Goal: Find specific page/section: Find specific page/section

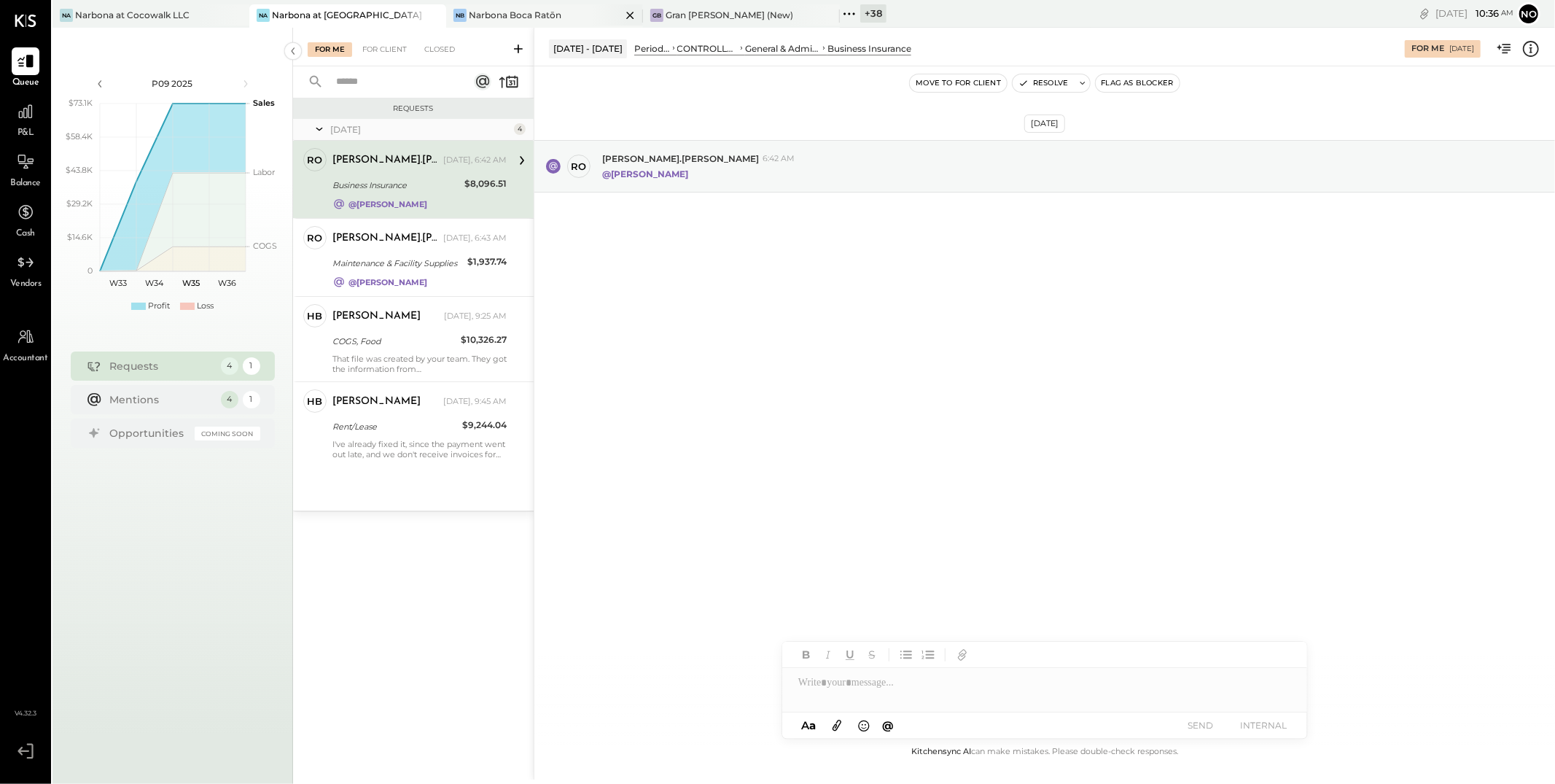
click at [569, 16] on div "[PERSON_NAME] Boca Ratōn" at bounding box center [533, 16] width 175 height 13
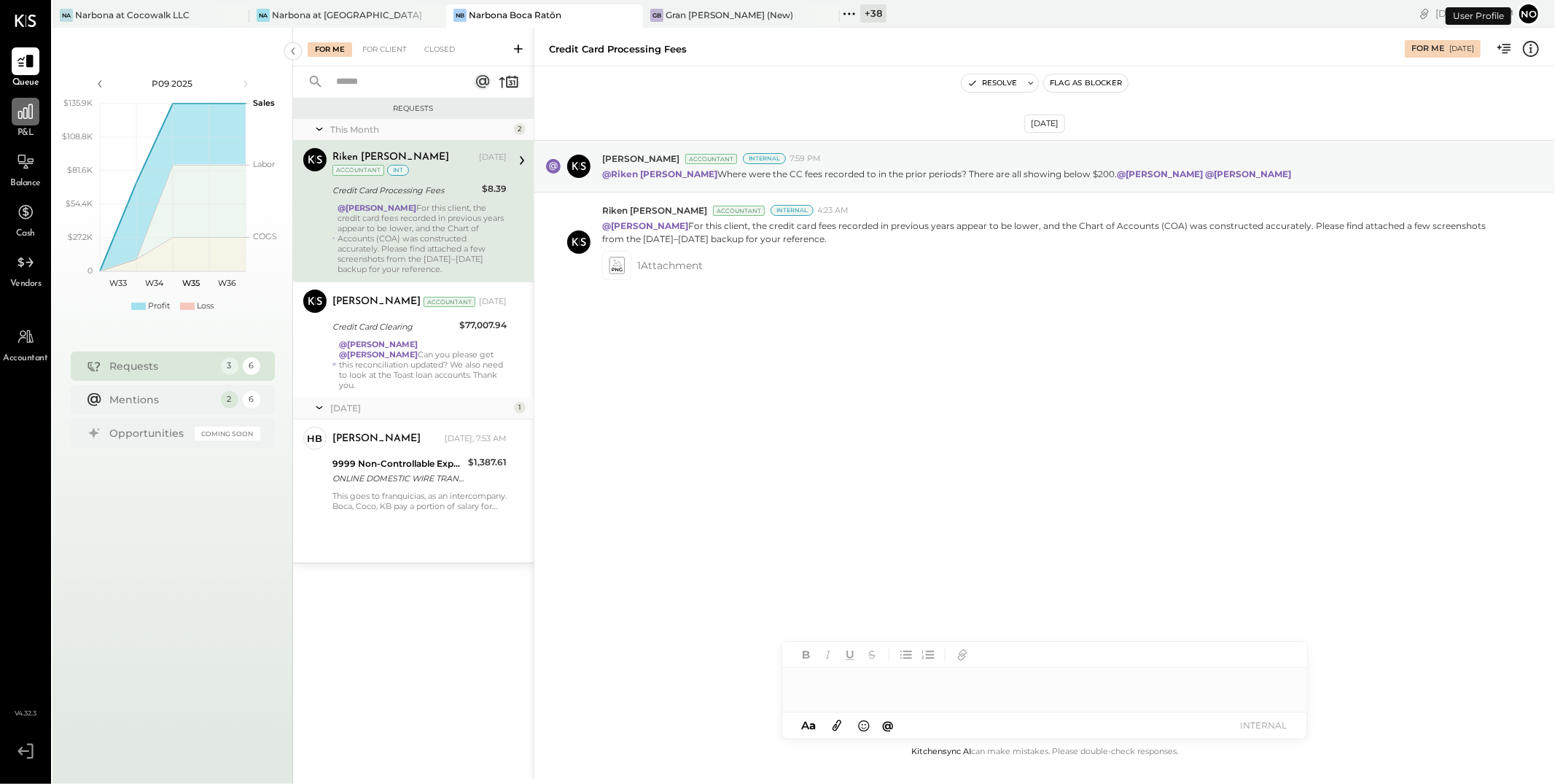
click at [21, 113] on icon at bounding box center [25, 112] width 15 height 15
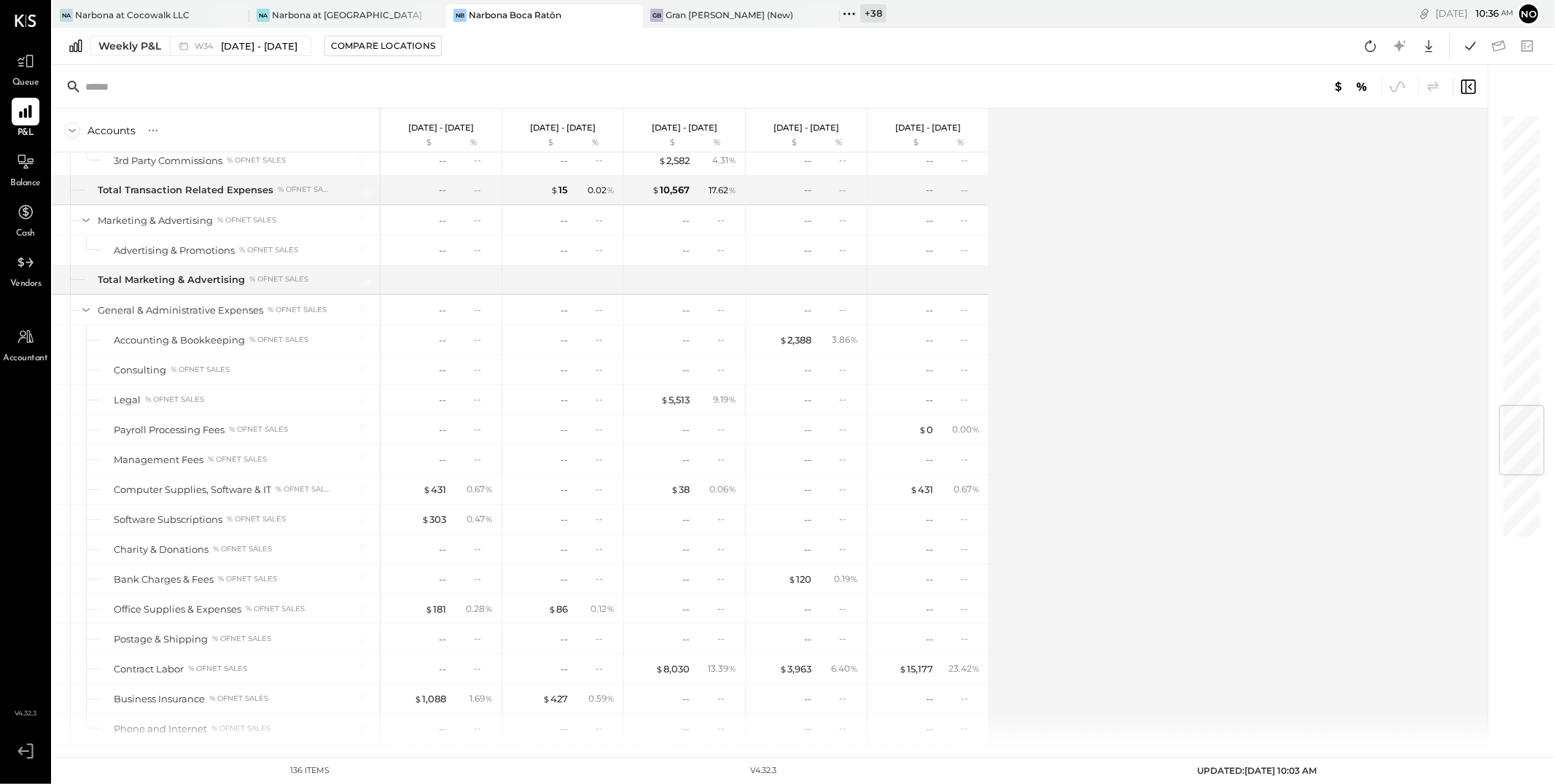
scroll to position [2469, 0]
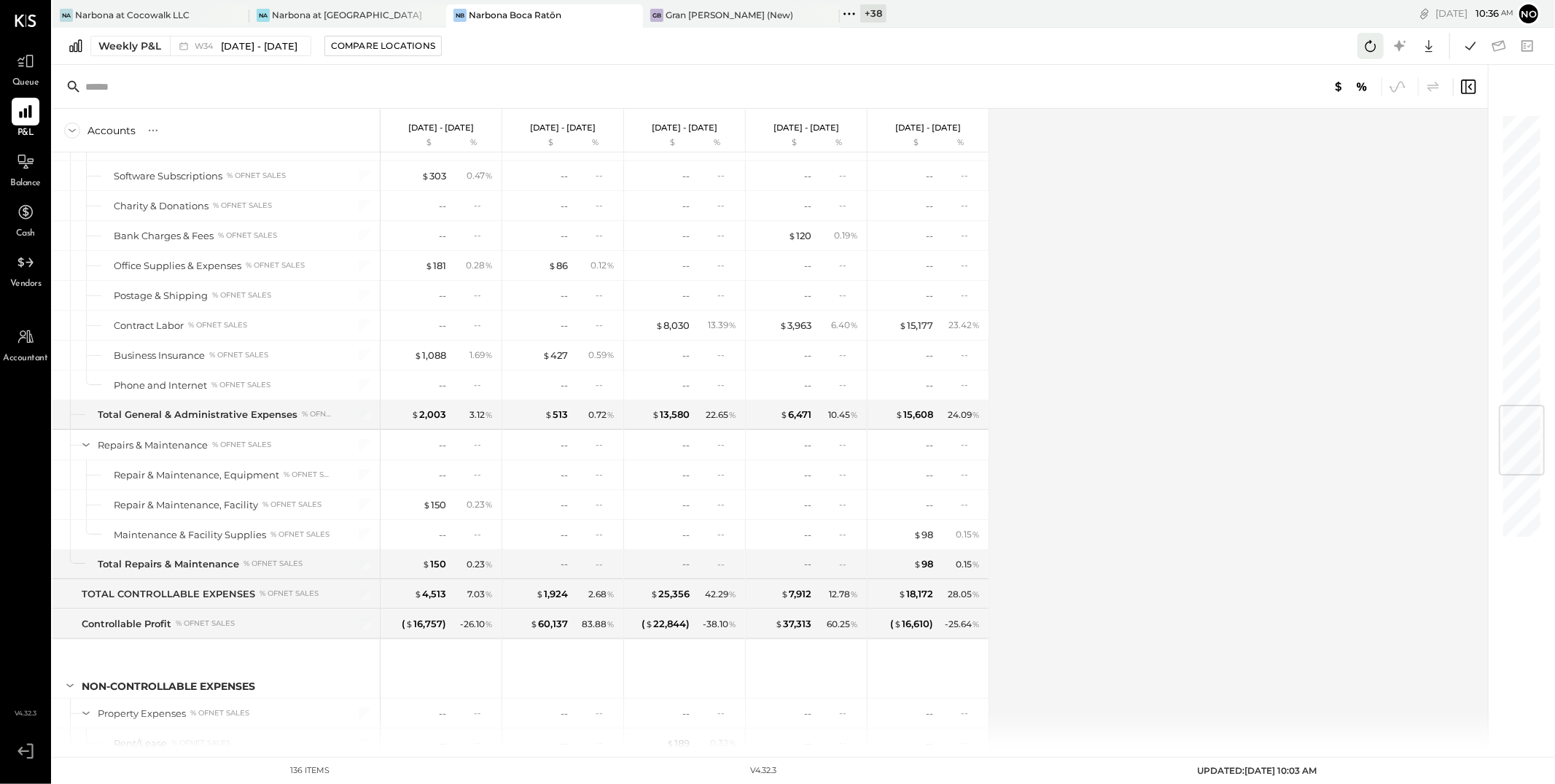
click at [1370, 48] on icon at bounding box center [1370, 45] width 19 height 19
click at [1465, 47] on icon at bounding box center [1470, 46] width 10 height 8
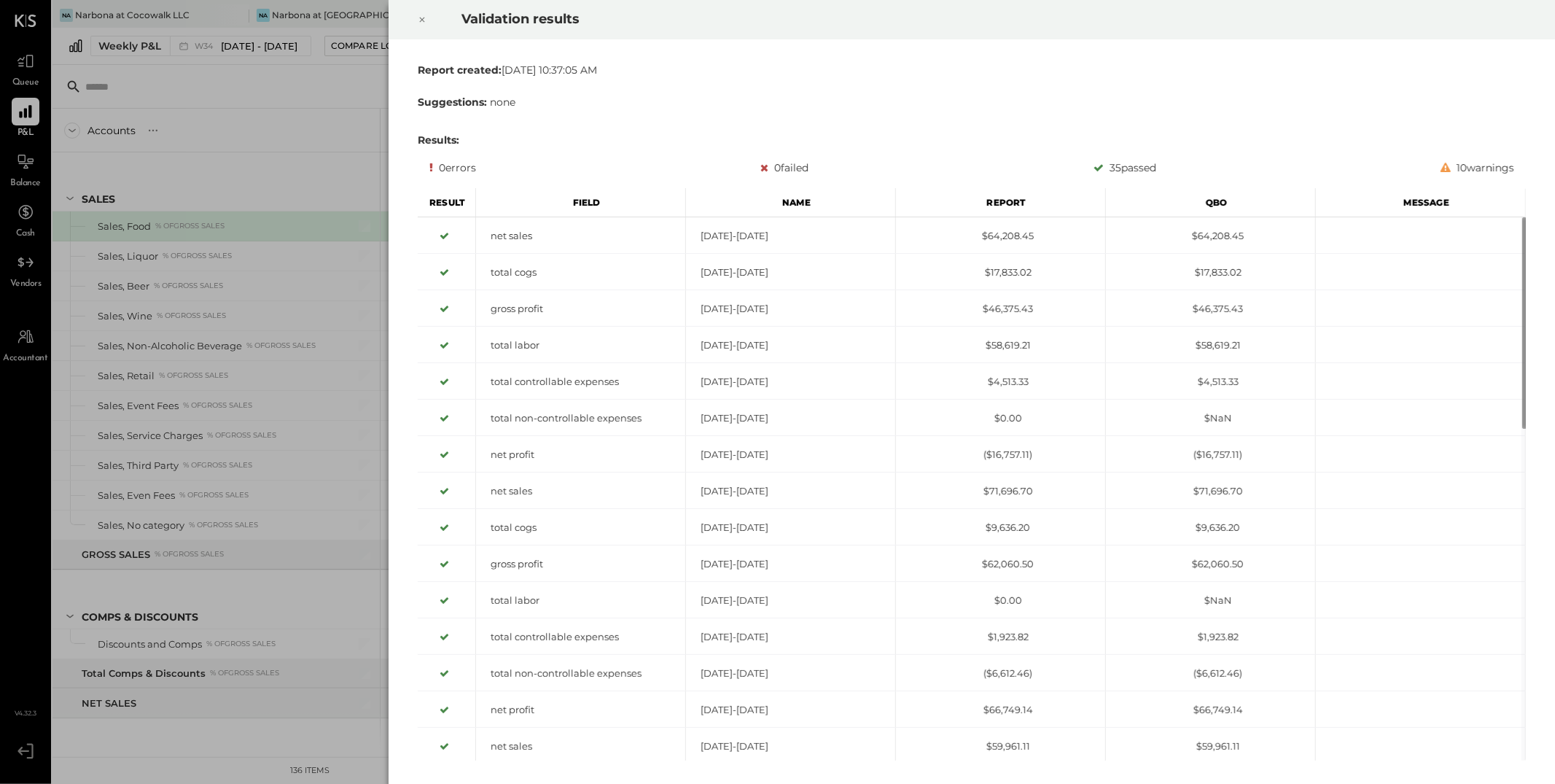
click at [431, 18] on div at bounding box center [422, 20] width 32 height 41
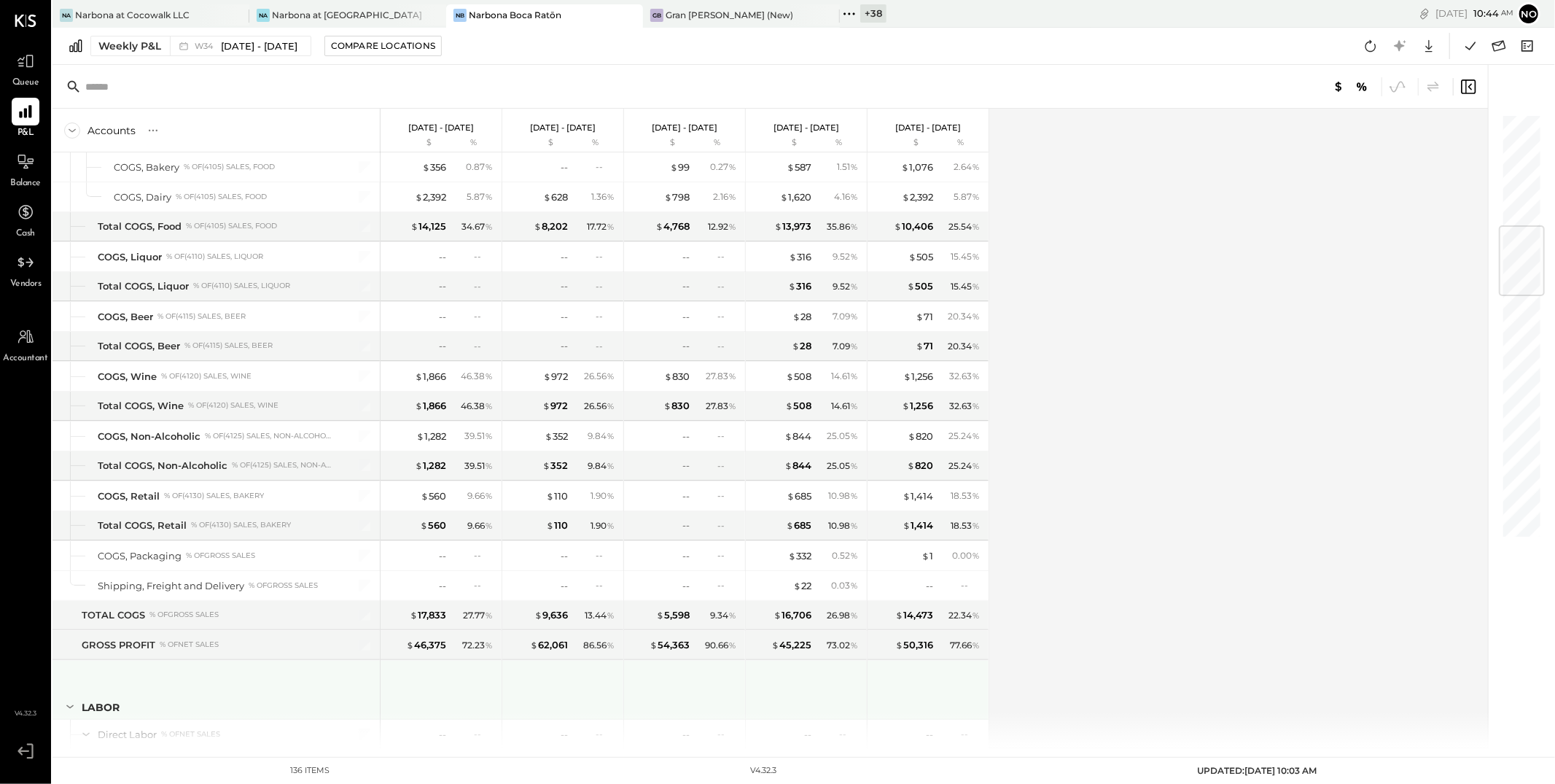
scroll to position [952, 0]
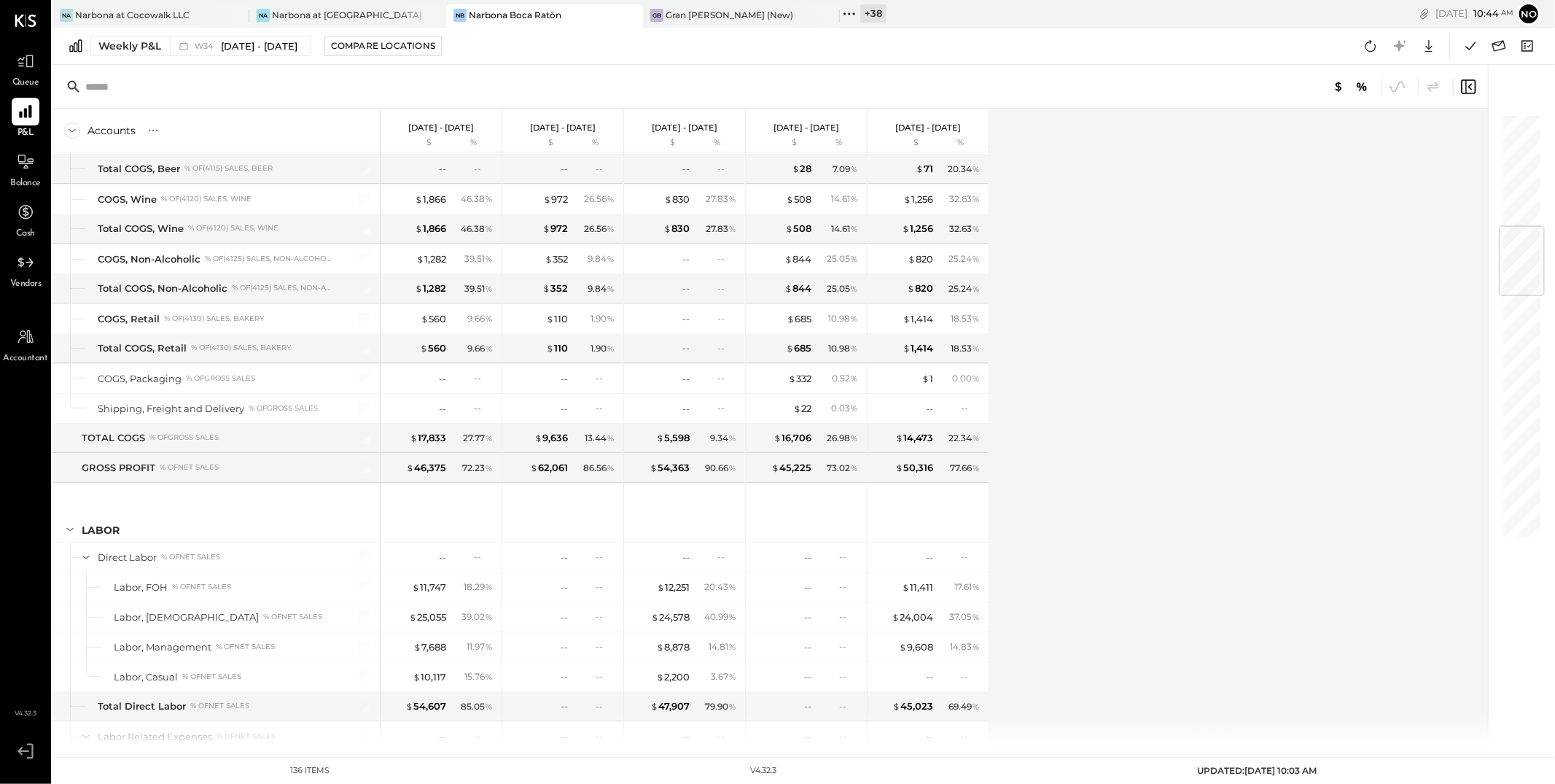
drag, startPoint x: 1174, startPoint y: 386, endPoint x: 1157, endPoint y: 388, distance: 17.1
click at [1172, 386] on div "Accounts S % GL Aug 18 - 24, 2025 $ % Aug 11 - 17, 2025 $ % Aug 4 - 10, 2025 $ …" at bounding box center [771, 428] width 1437 height 639
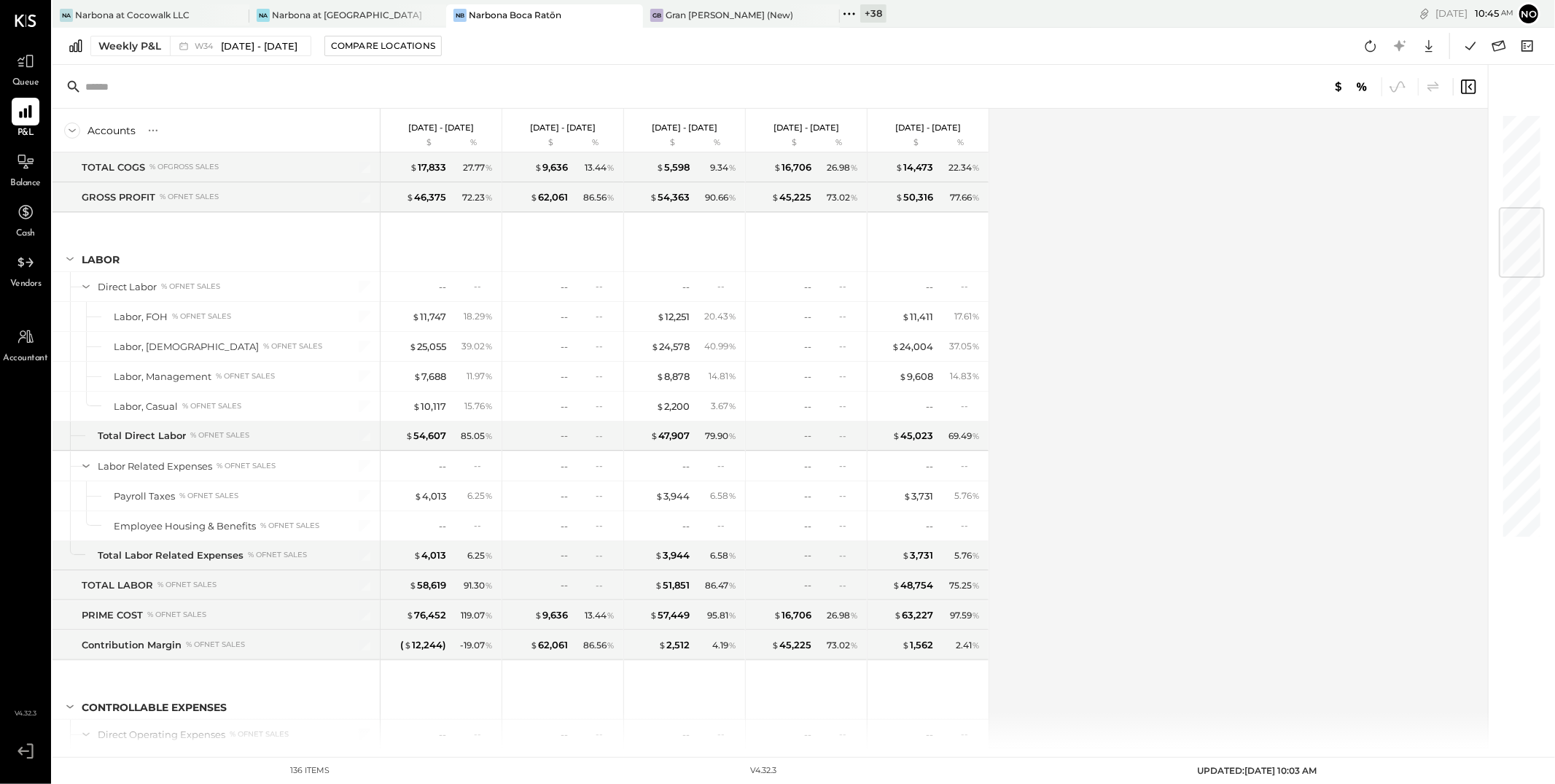
scroll to position [0, 0]
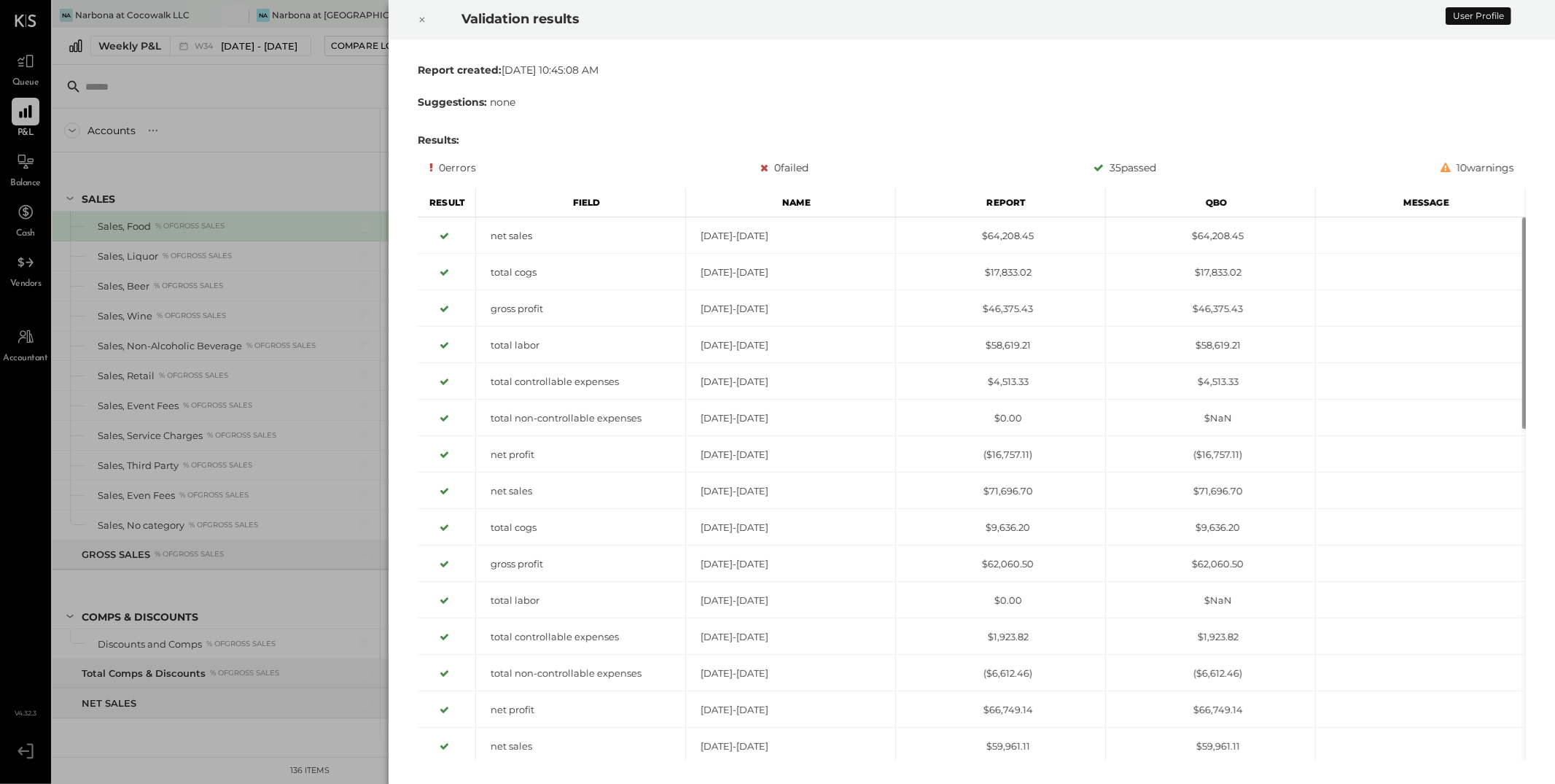
click at [425, 18] on icon at bounding box center [422, 19] width 9 height 17
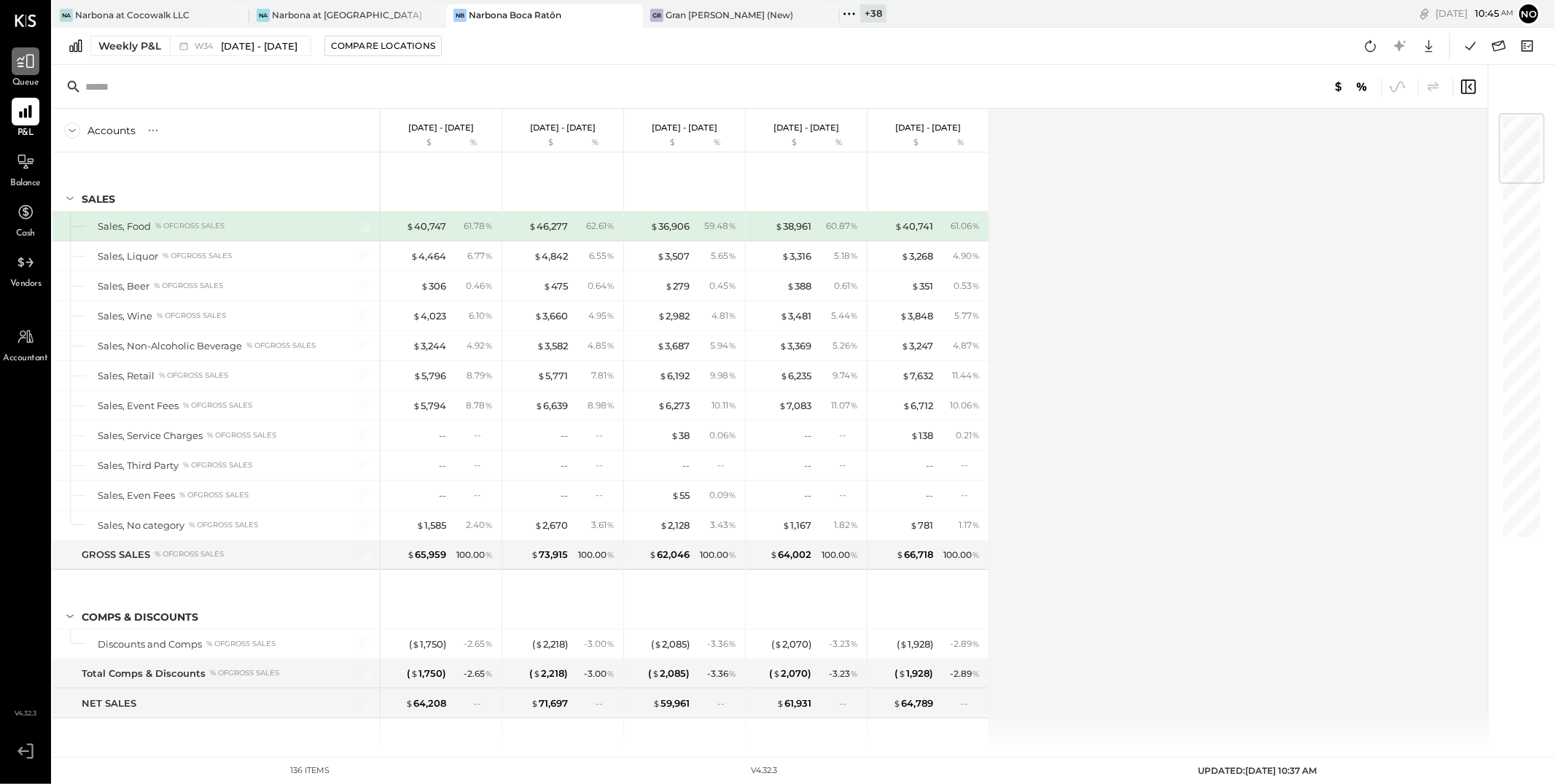
click at [32, 66] on icon at bounding box center [25, 61] width 19 height 19
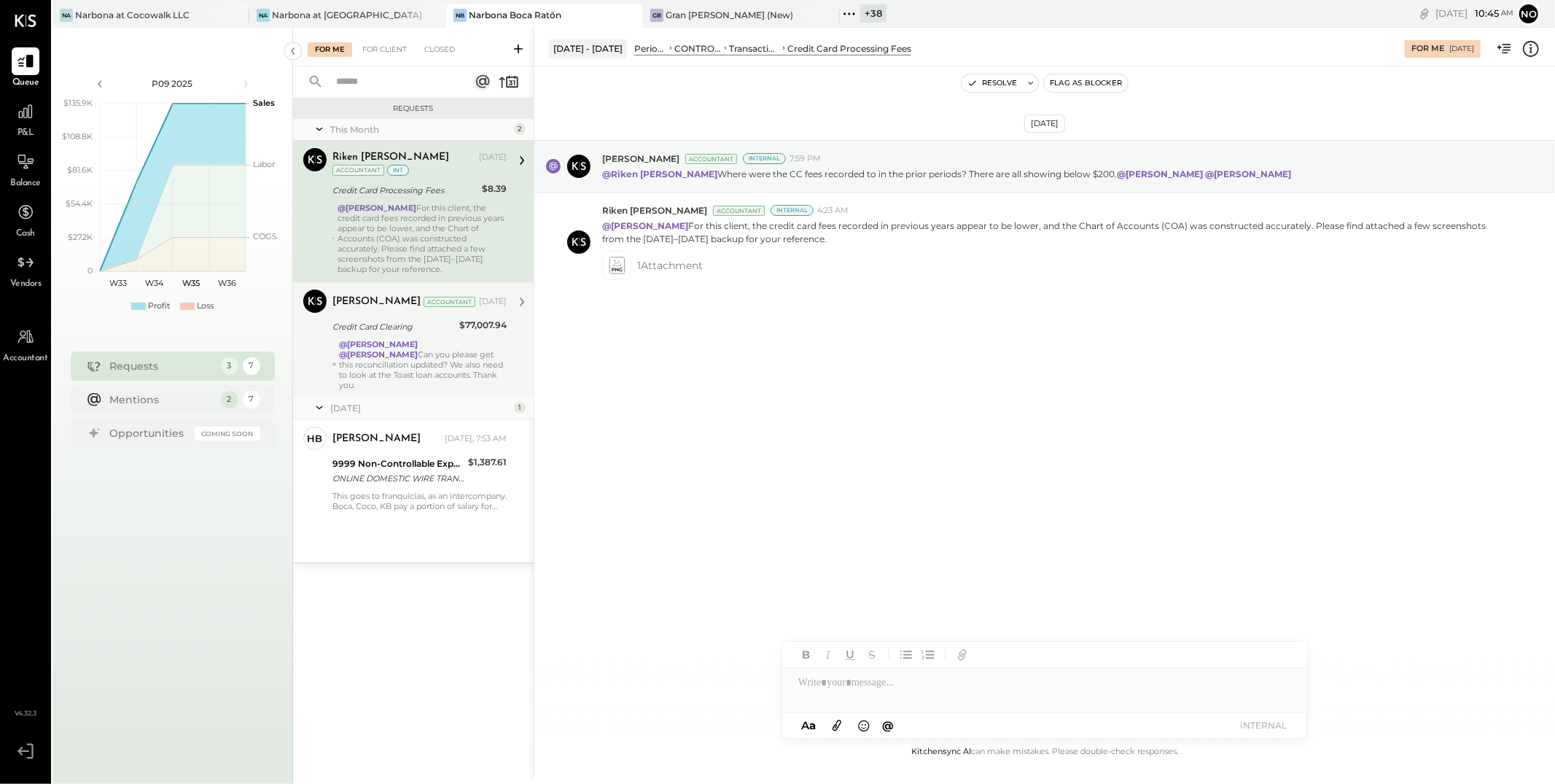
click at [443, 345] on div "@Lilia Martinez Nogueda @Noemi Balmaceda Can you please get this reconciliation…" at bounding box center [423, 365] width 168 height 51
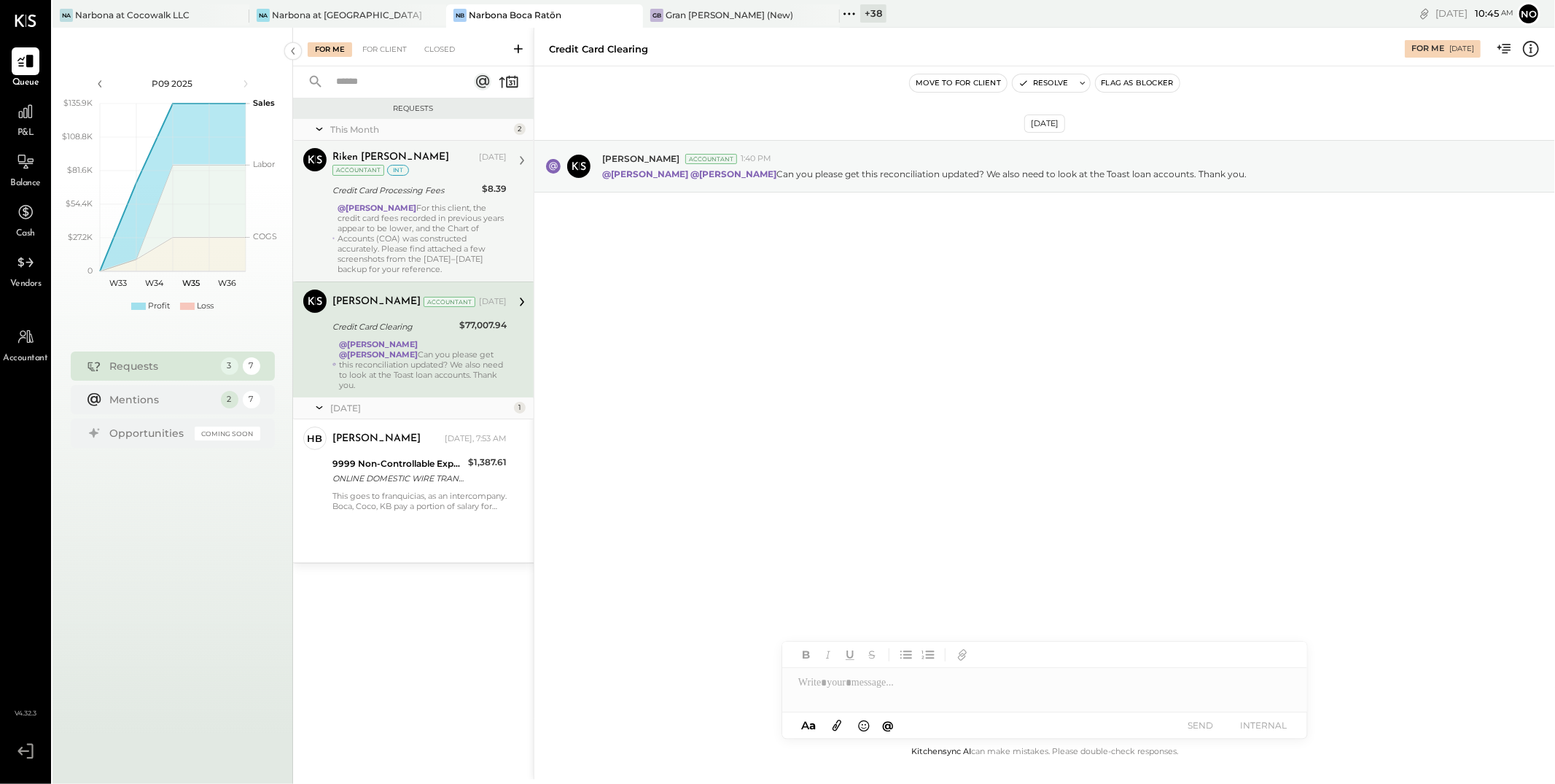
click at [425, 232] on div "@Joseph Shin For this client, the credit card fees recorded in previous years a…" at bounding box center [422, 238] width 169 height 71
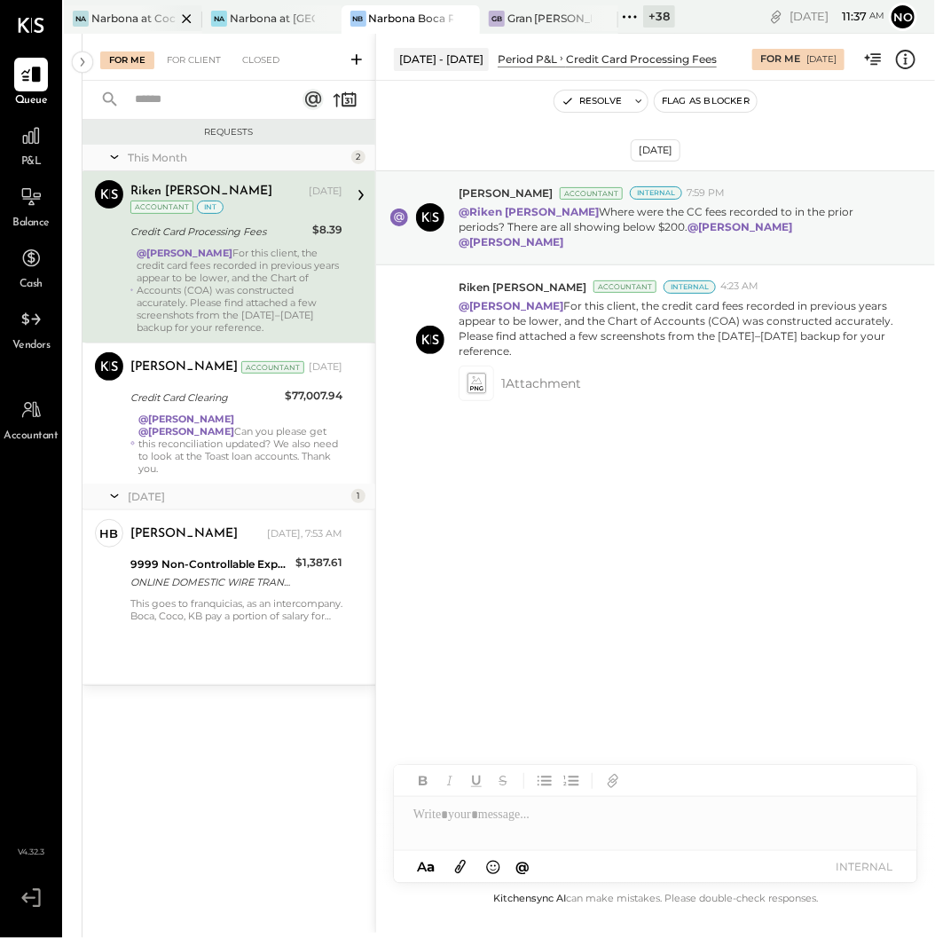
click at [122, 17] on div "Narbona at Cocowalk LLC" at bounding box center [133, 18] width 84 height 15
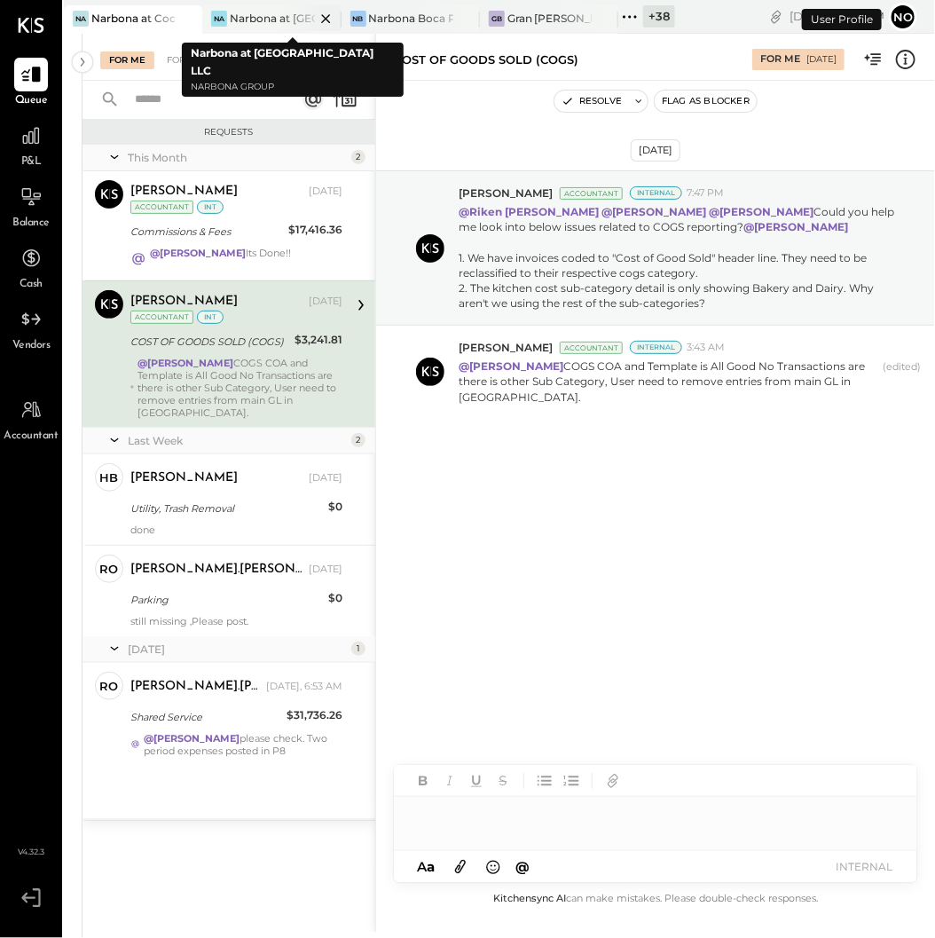
click at [280, 19] on div at bounding box center [310, 18] width 62 height 26
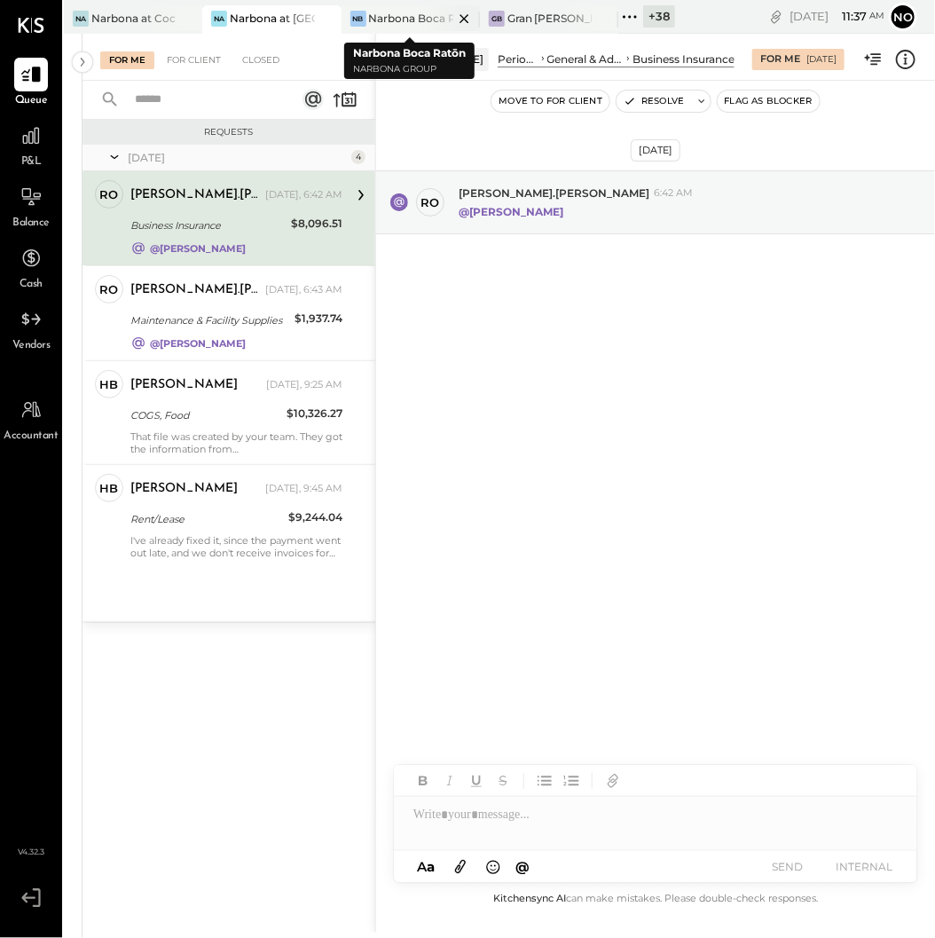
click at [410, 17] on div "Narbona Boca Ratōn" at bounding box center [411, 18] width 84 height 15
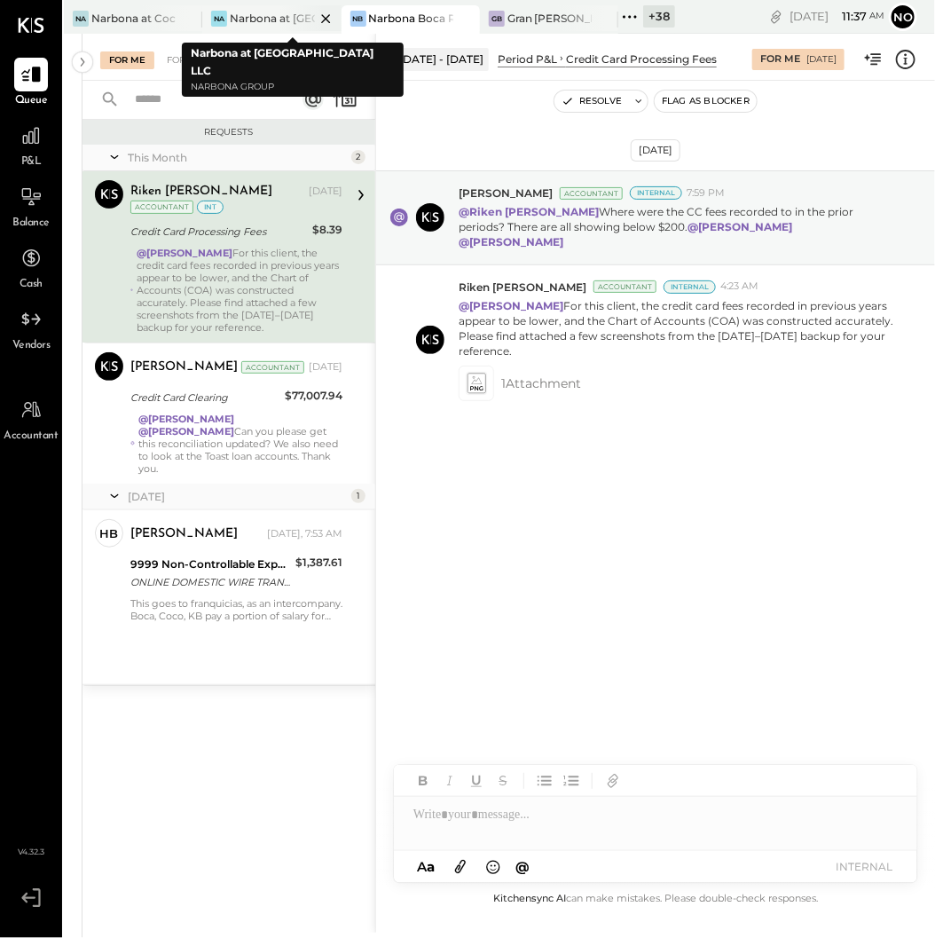
click at [279, 13] on div at bounding box center [310, 18] width 62 height 26
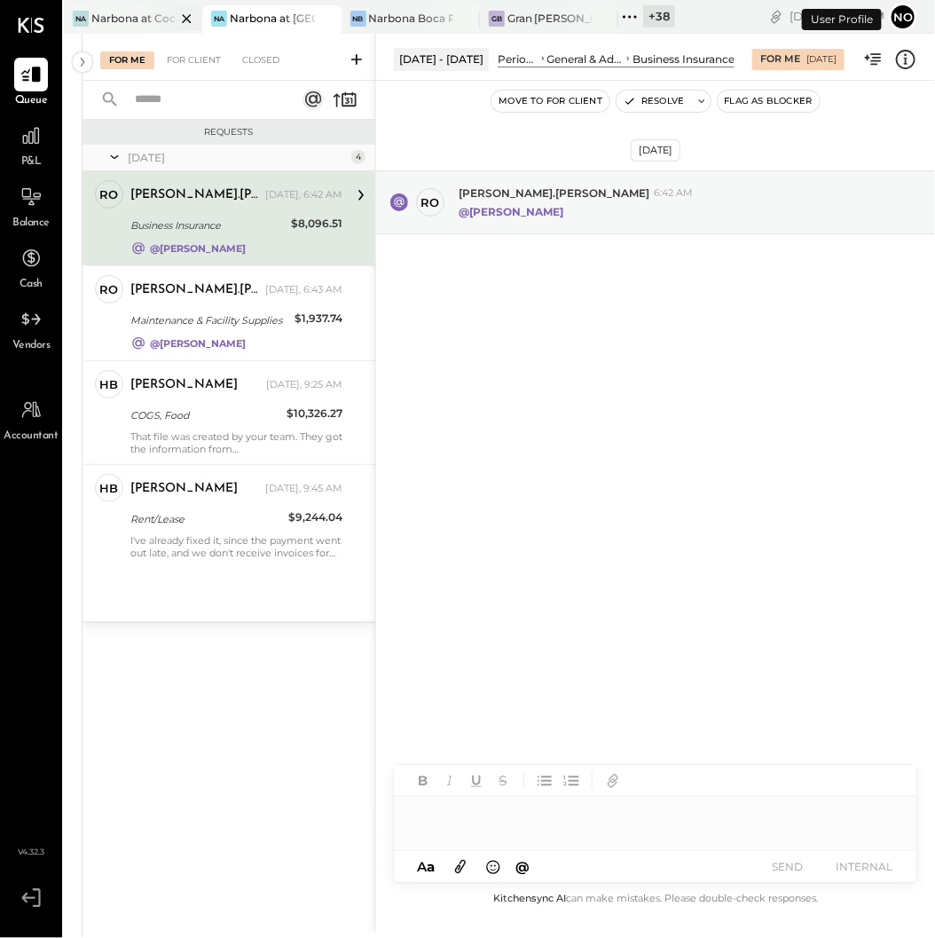
click at [138, 13] on div "Narbona at Cocowalk LLC" at bounding box center [133, 18] width 84 height 15
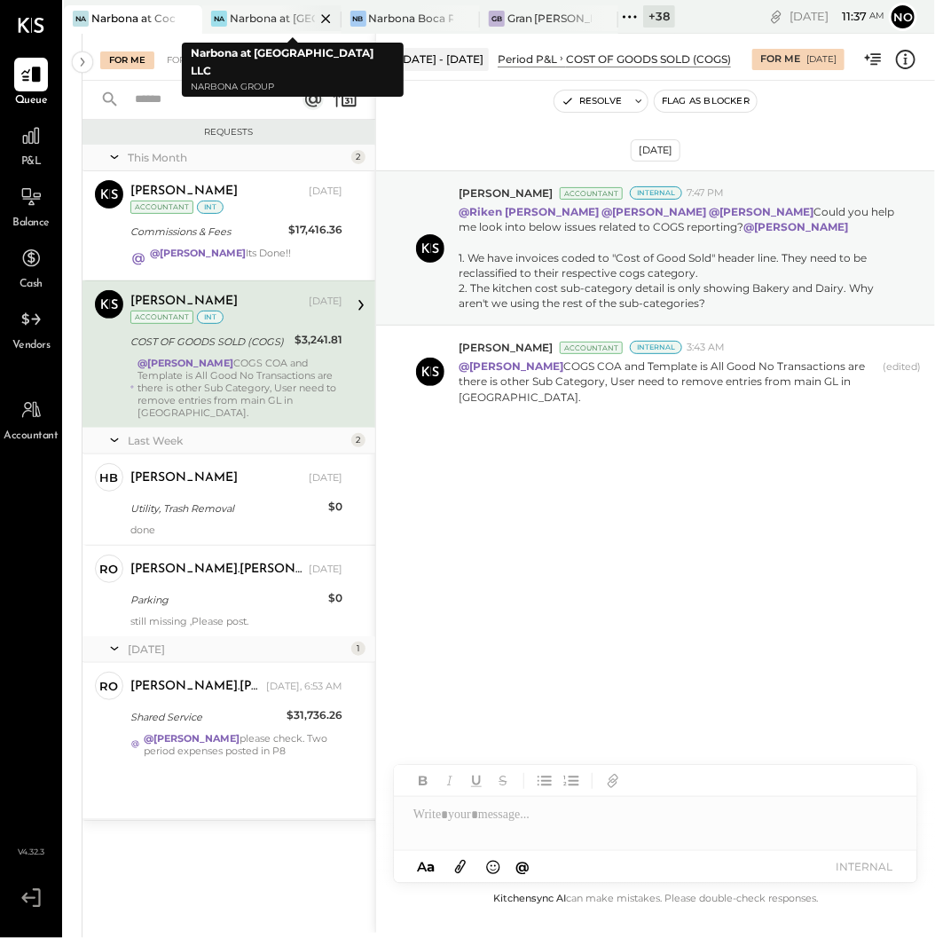
click at [259, 15] on div "Narbona at [GEOGRAPHIC_DATA] LLC" at bounding box center [272, 18] width 84 height 15
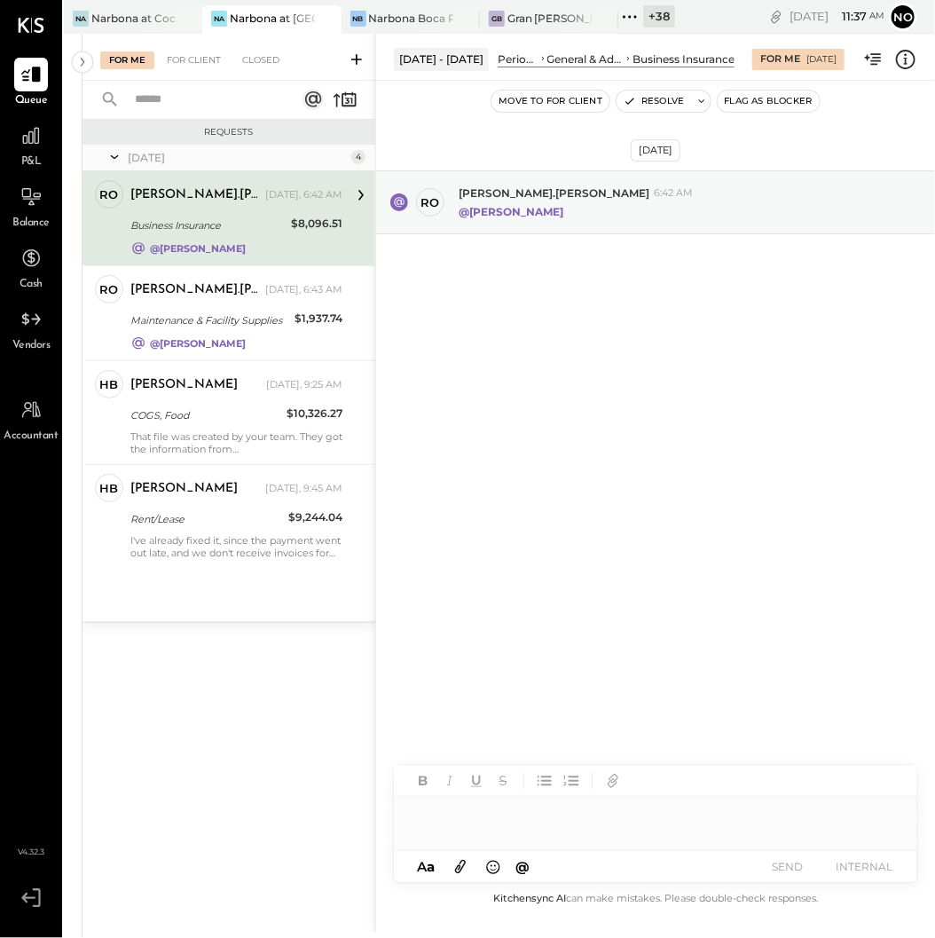
click at [39, 900] on icon at bounding box center [37, 898] width 8 height 19
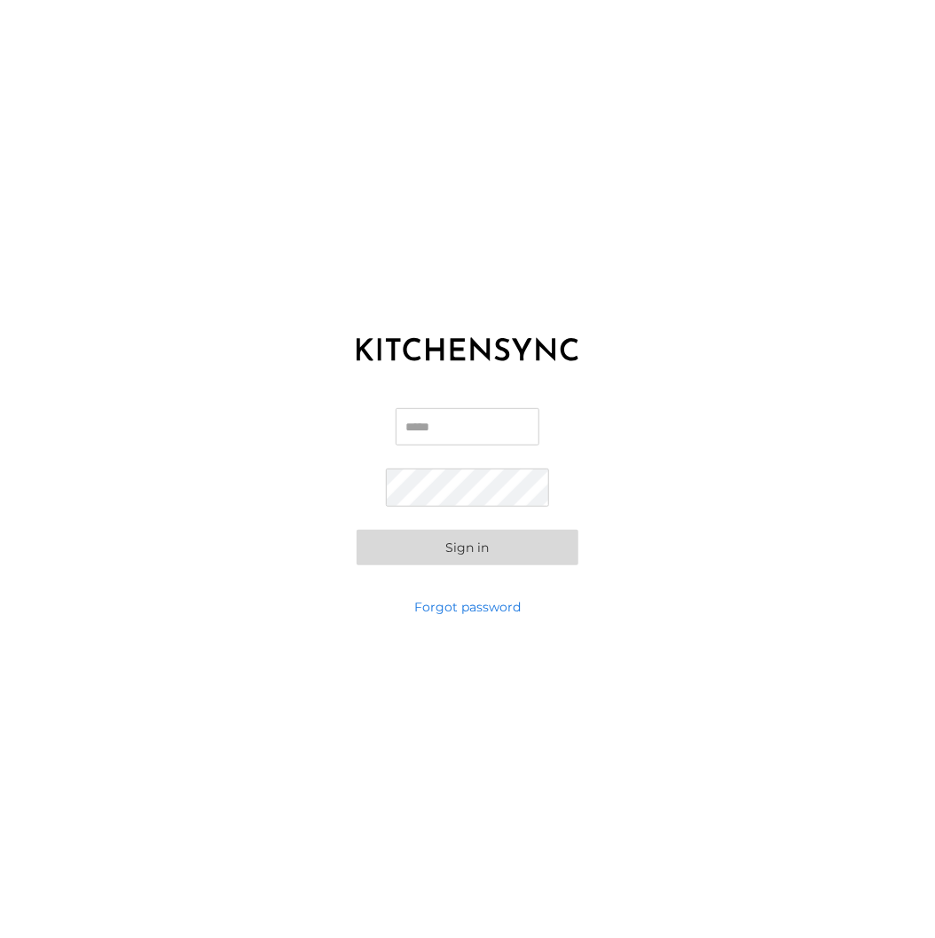
click at [457, 424] on input "Email" at bounding box center [468, 426] width 144 height 37
type input "**********"
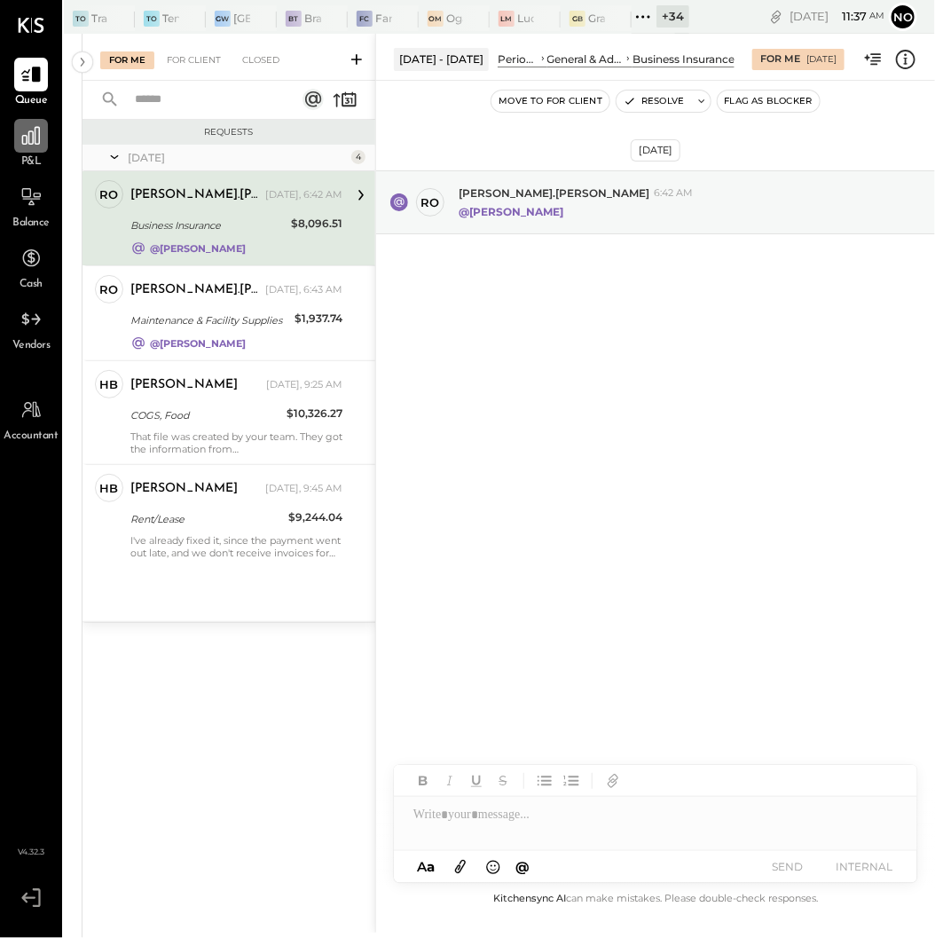
click at [32, 143] on icon at bounding box center [31, 136] width 18 height 18
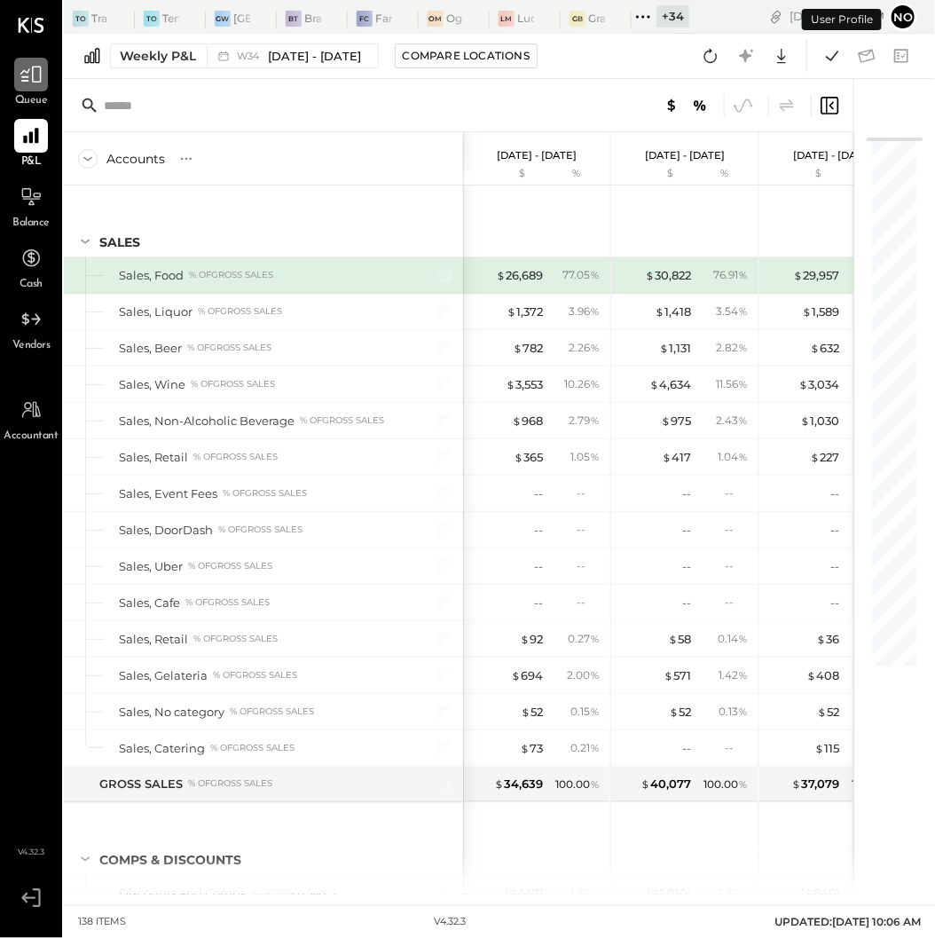
click at [24, 76] on icon at bounding box center [30, 75] width 21 height 17
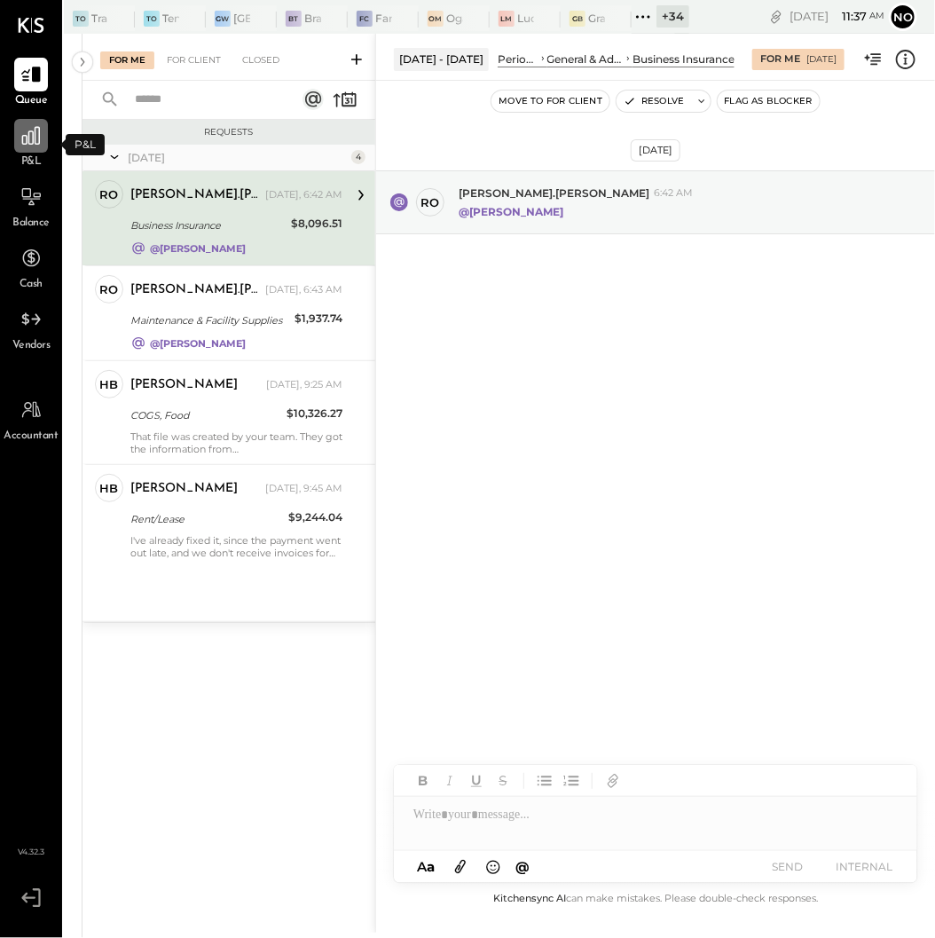
click at [35, 141] on icon at bounding box center [31, 135] width 23 height 23
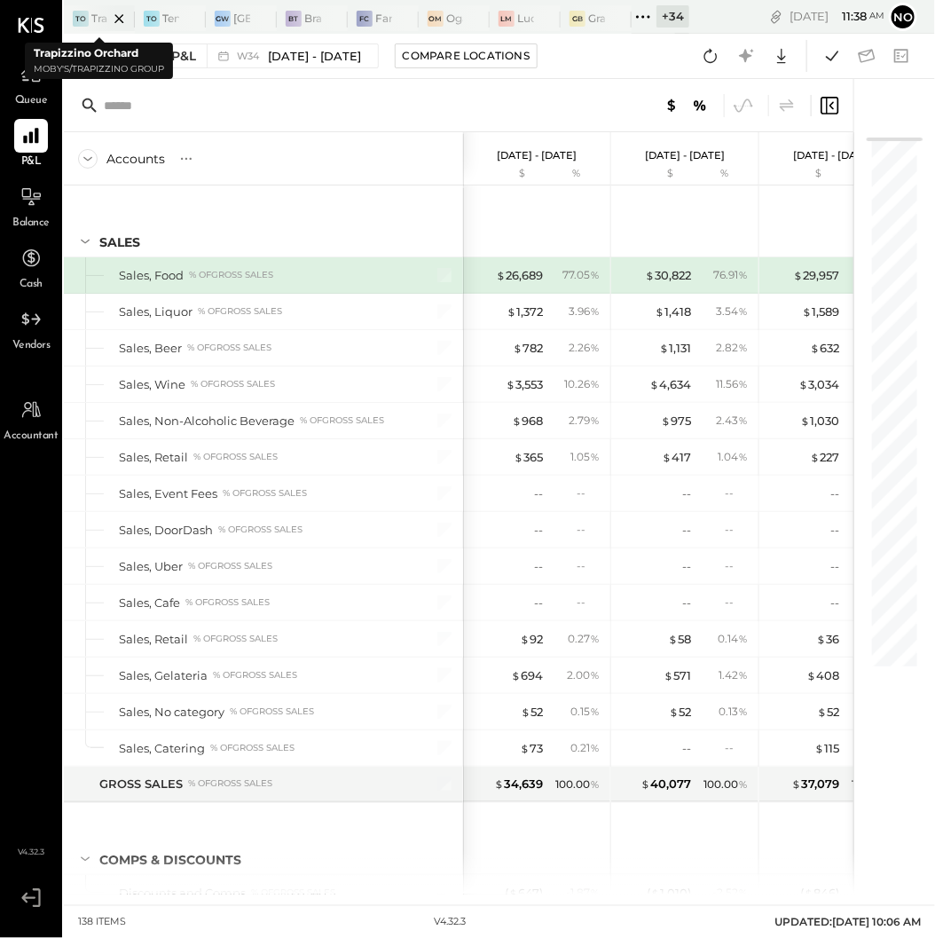
click at [95, 19] on div at bounding box center [104, 18] width 62 height 26
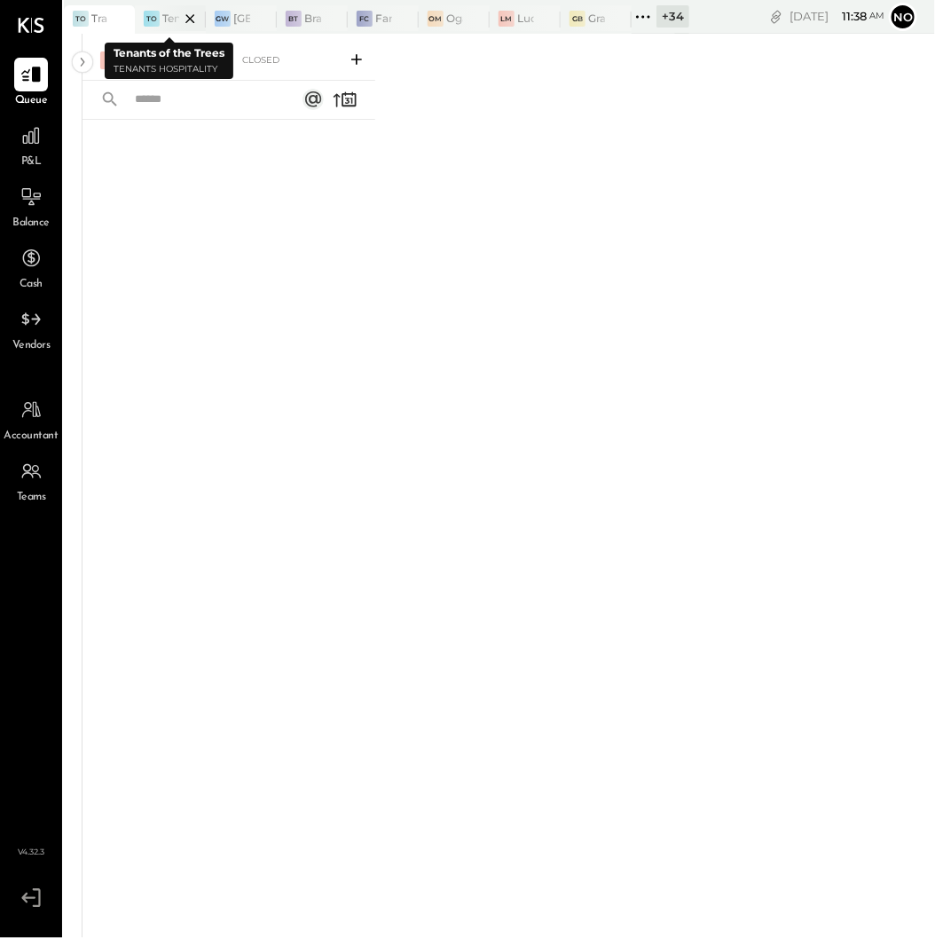
click at [173, 18] on div at bounding box center [175, 18] width 62 height 26
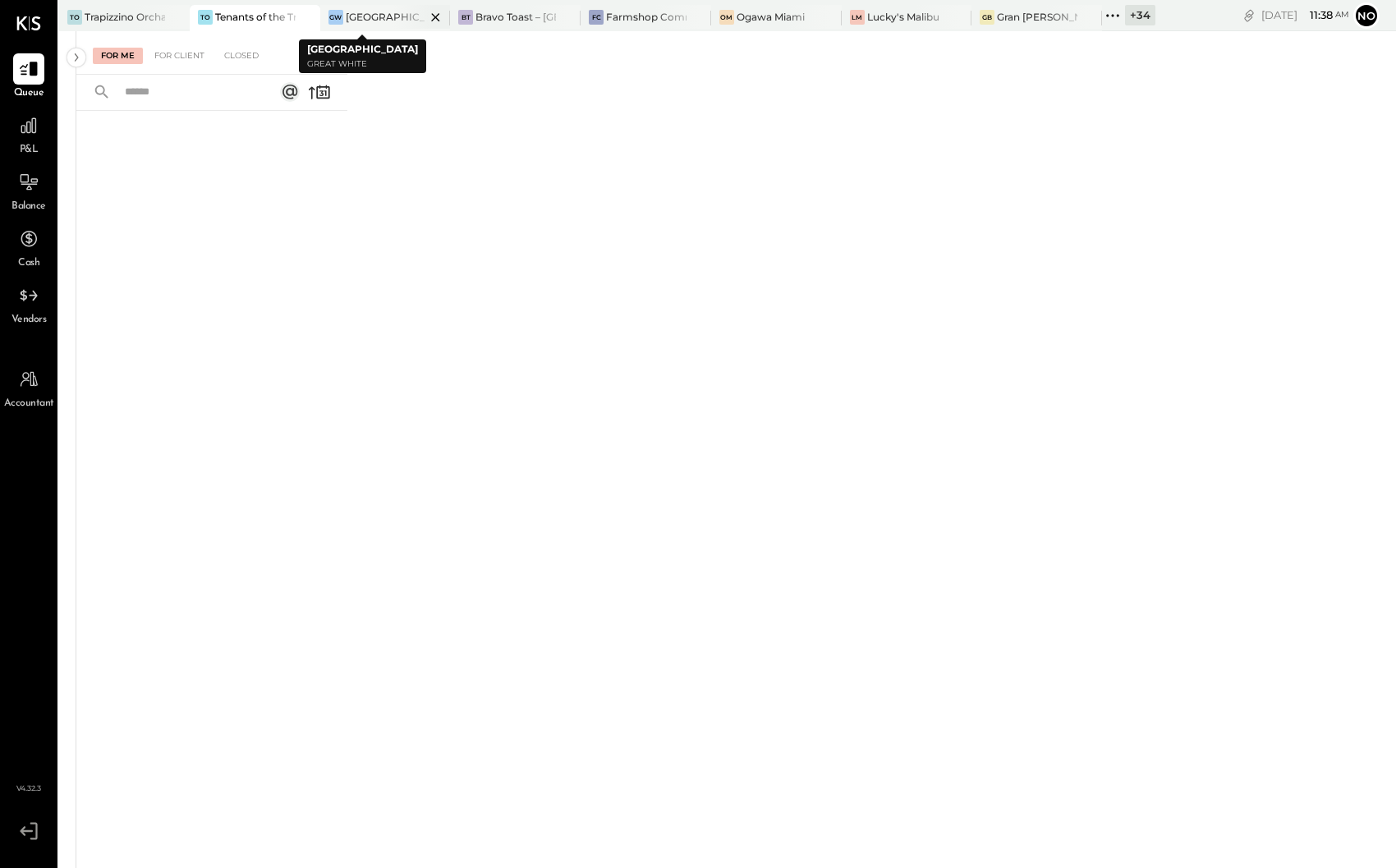
click at [433, 19] on icon at bounding box center [436, 17] width 8 height 8
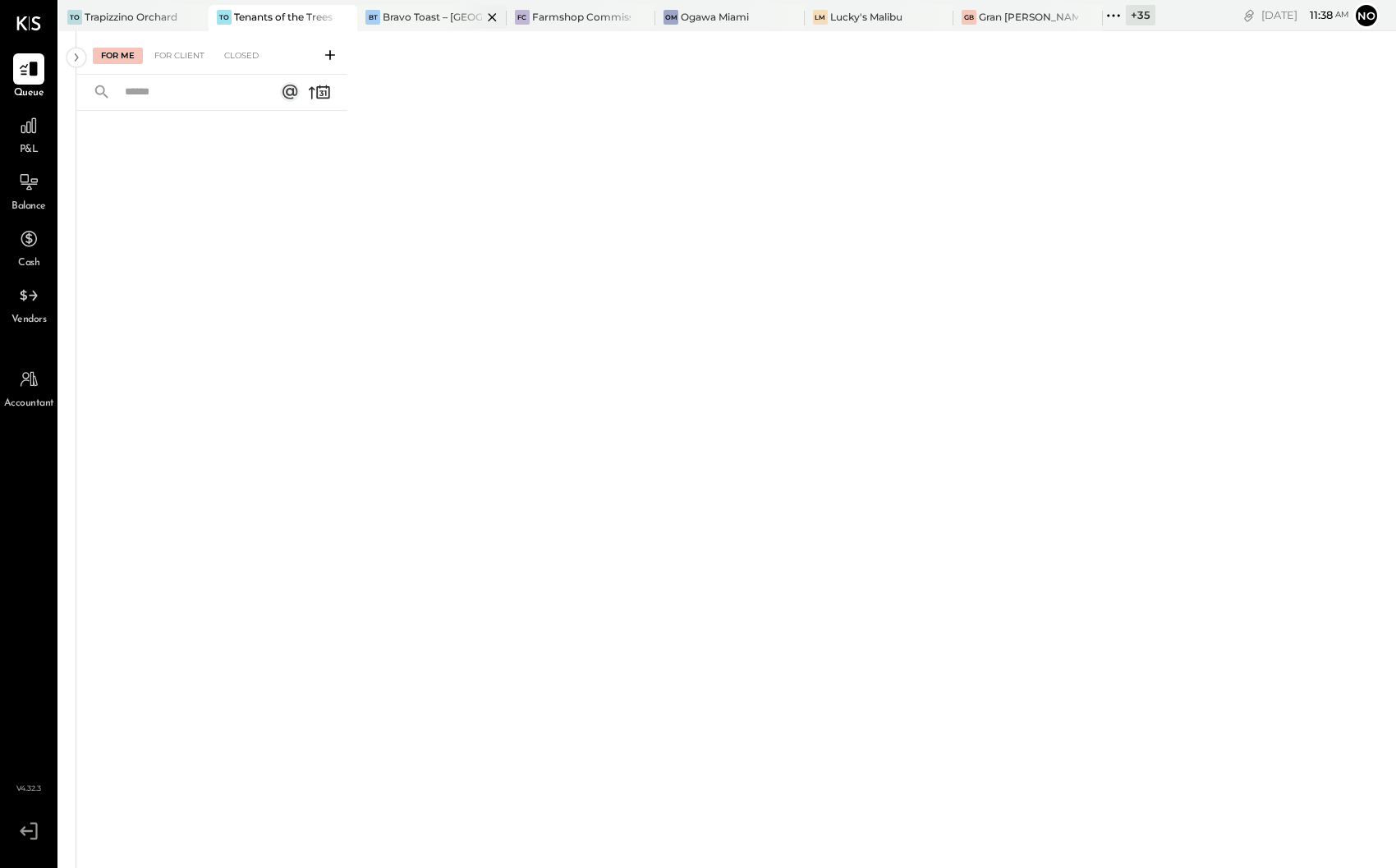
click at [493, 19] on icon at bounding box center [492, 17] width 8 height 8
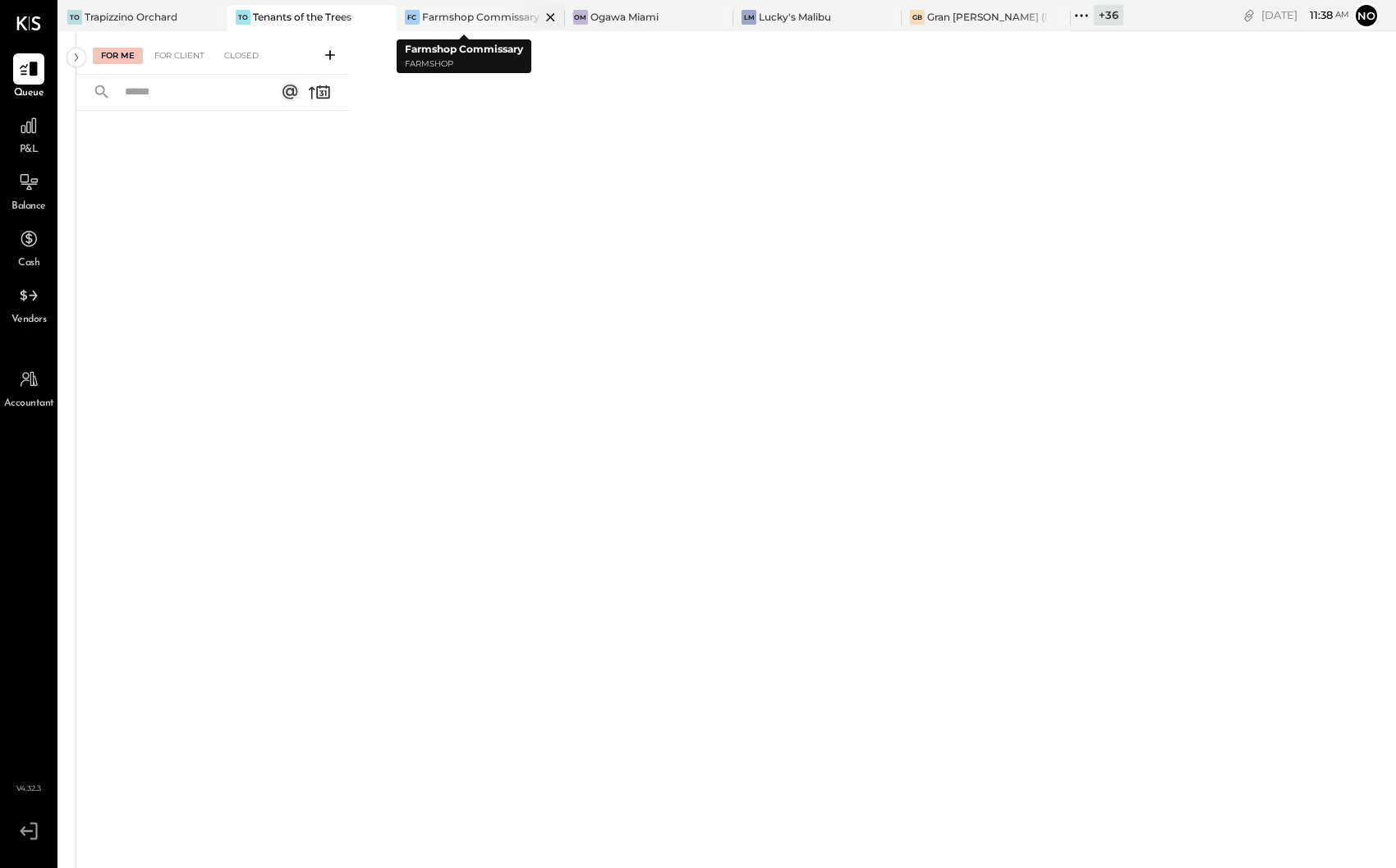
click at [541, 16] on icon at bounding box center [551, 17] width 20 height 19
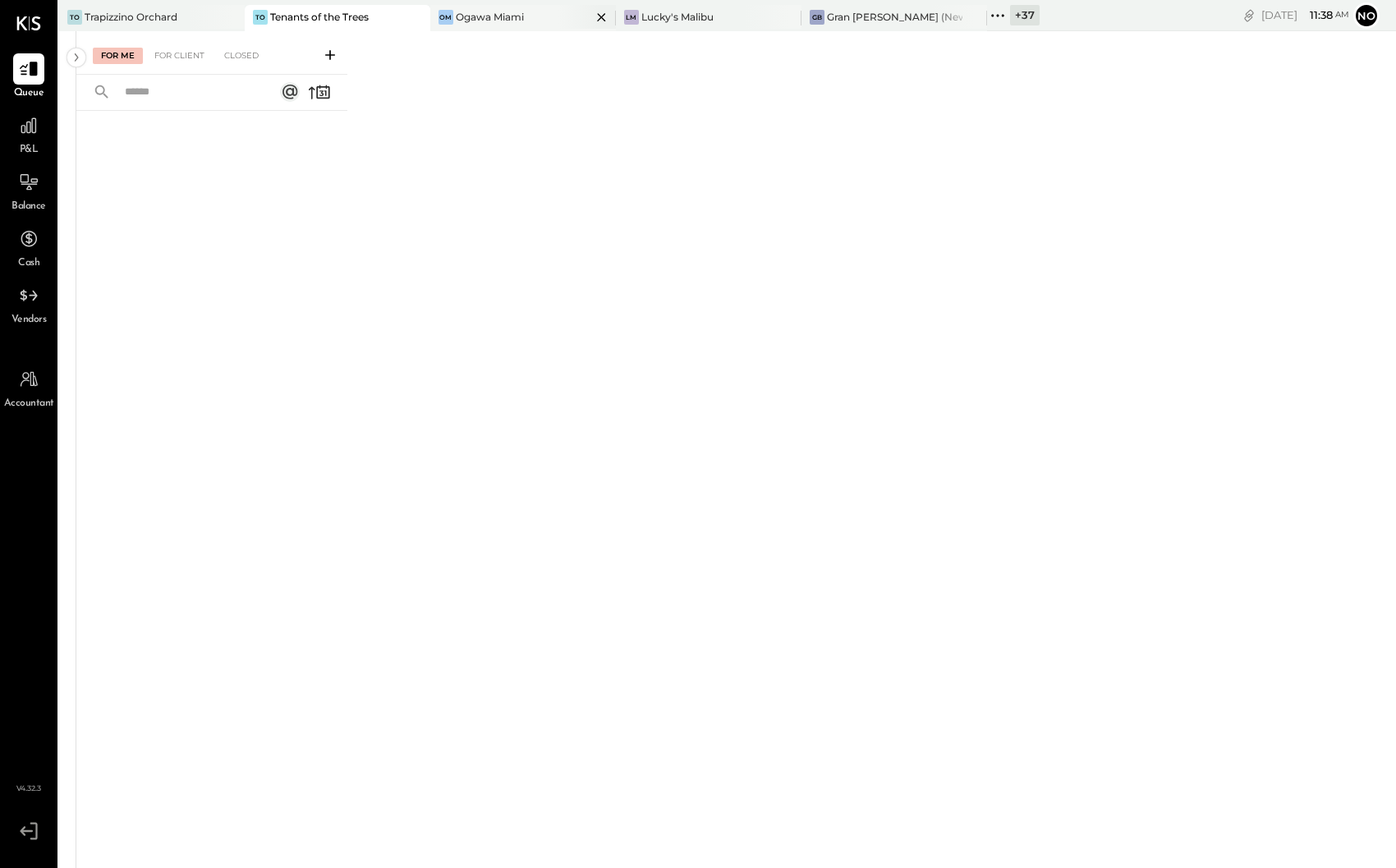
click at [597, 16] on icon at bounding box center [601, 17] width 8 height 8
click at [692, 19] on icon at bounding box center [695, 17] width 8 height 8
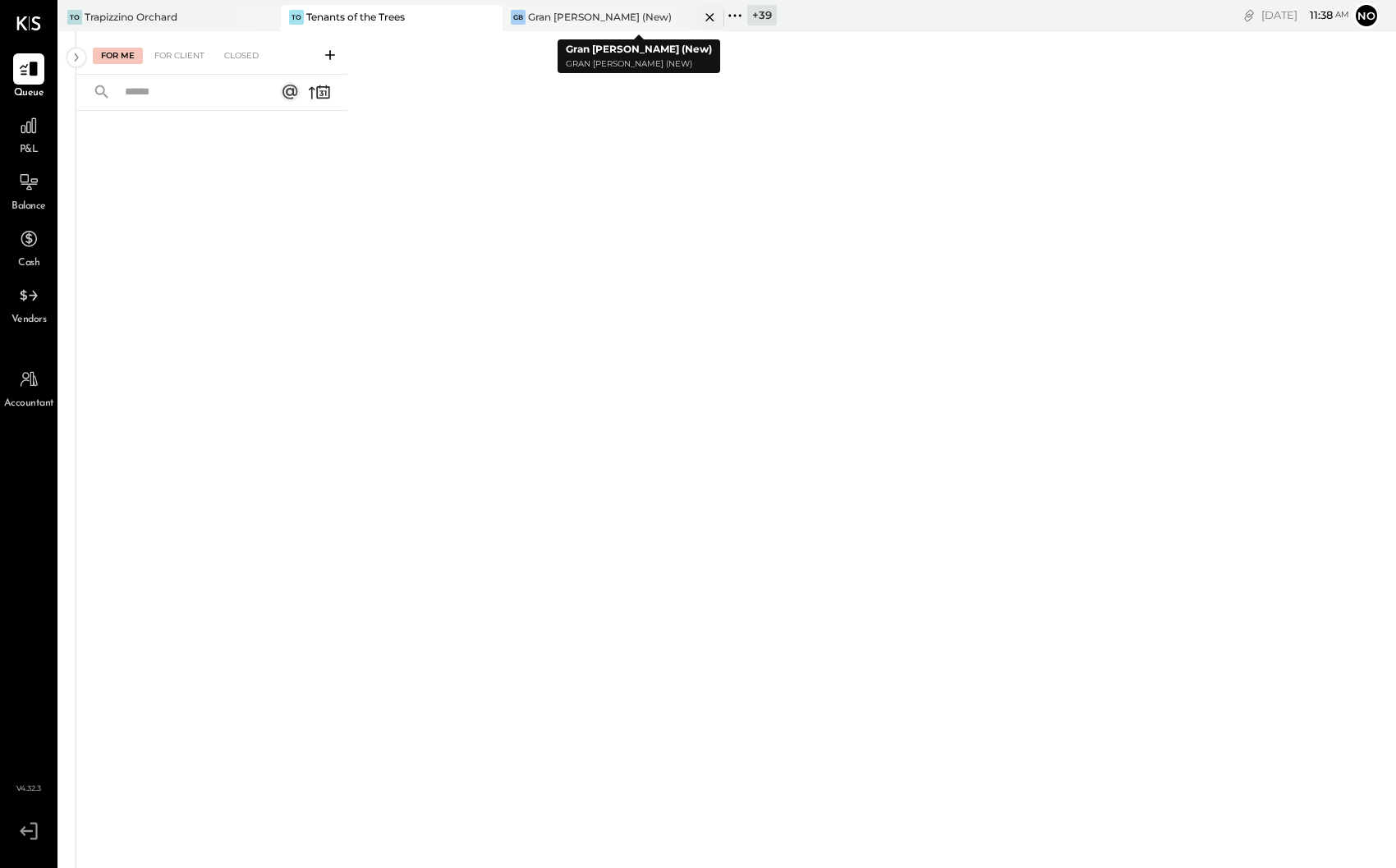
click at [707, 16] on icon at bounding box center [710, 17] width 20 height 19
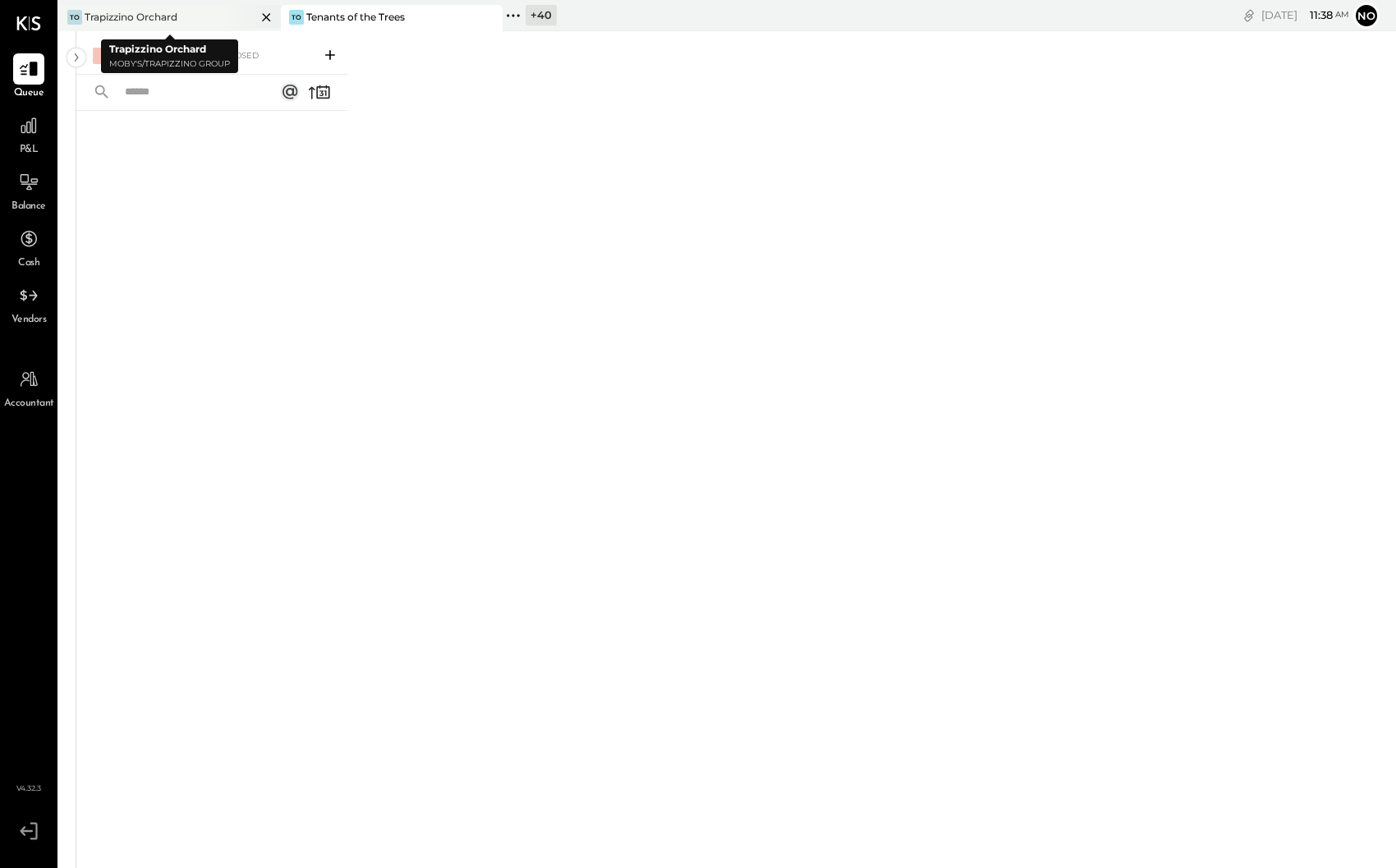
click at [268, 19] on icon at bounding box center [267, 17] width 20 height 19
click at [294, 16] on icon at bounding box center [291, 15] width 21 height 21
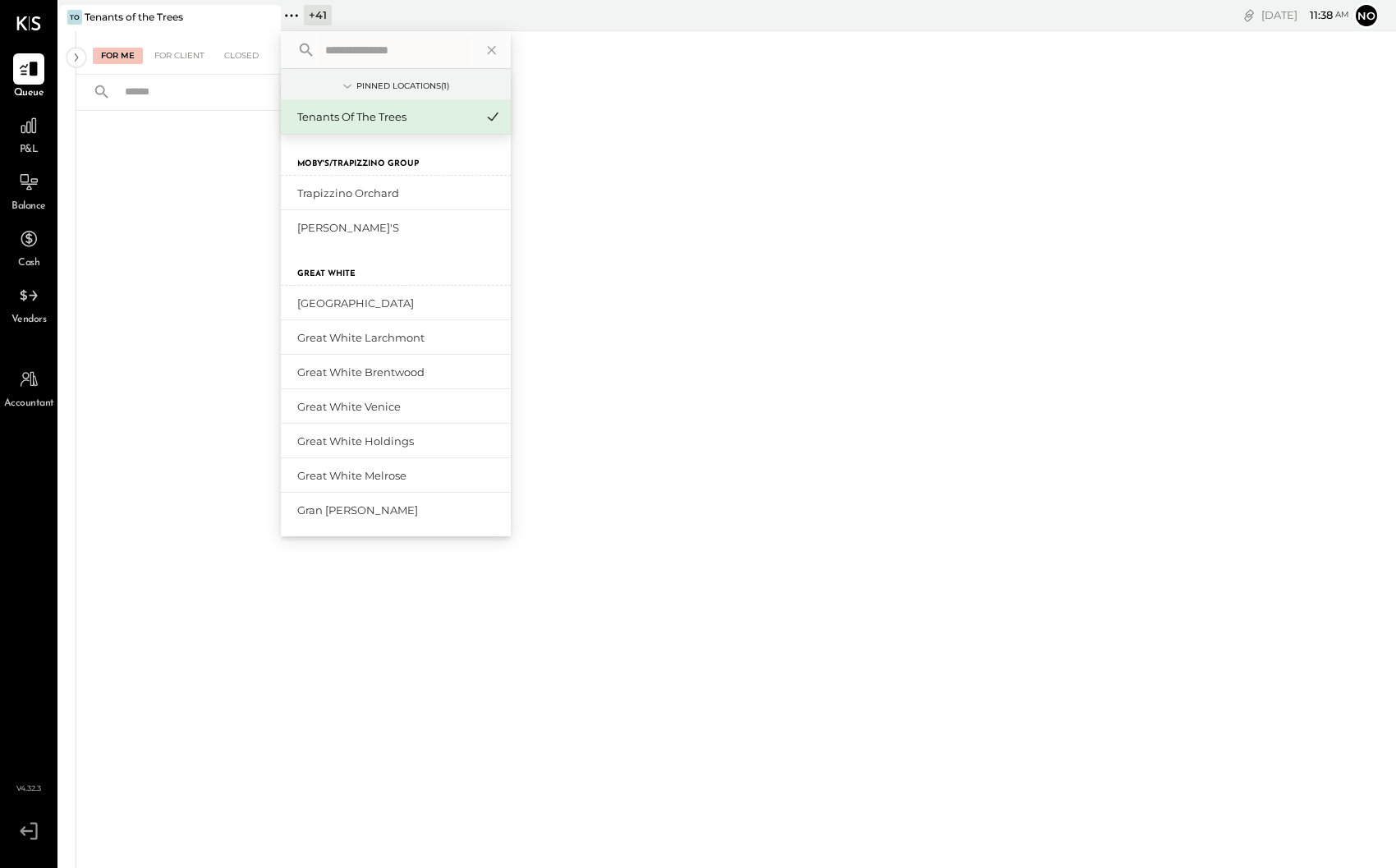
click at [395, 52] on input "text" at bounding box center [394, 50] width 153 height 30
